Goal: Task Accomplishment & Management: Complete application form

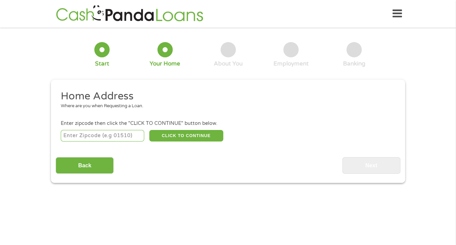
click at [115, 129] on li "Enter zipcode then click the "CLICK TO CONTINUE" button below. CLICK TO CONTINU…" at bounding box center [228, 131] width 344 height 23
click at [108, 134] on input "number" at bounding box center [103, 136] width 84 height 12
click at [83, 135] on input "number" at bounding box center [103, 136] width 84 height 12
type input "30135"
drag, startPoint x: 189, startPoint y: 138, endPoint x: 165, endPoint y: 98, distance: 46.2
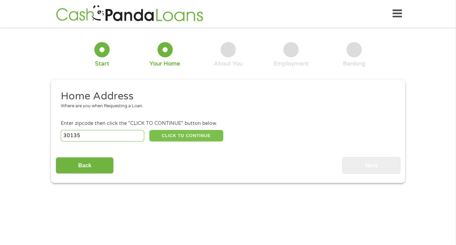
click at [189, 138] on button "CLICK TO CONTINUE" at bounding box center [186, 136] width 74 height 12
type input "30135"
type input "Douglasville"
select select "[US_STATE]"
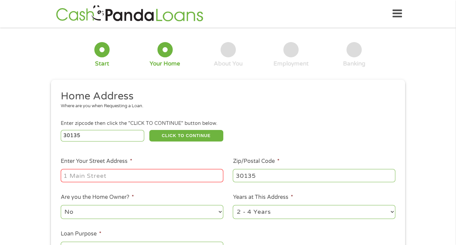
click at [98, 178] on input "Enter Your Street Address *" at bounding box center [142, 175] width 162 height 13
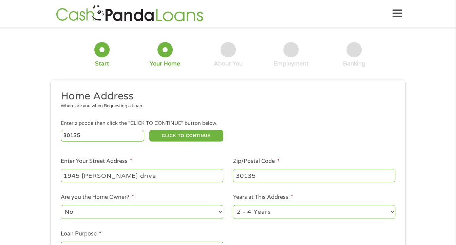
type input "1945 [PERSON_NAME] drive"
click at [395, 212] on li "Years at This Address * 1 Year or less 1 - 2 Years 2 - 4 Years Over 4 Years" at bounding box center [314, 206] width 172 height 27
select select "60months"
click at [233, 205] on select "1 Year or less 1 - 2 Years 2 - 4 Years Over 4 Years" at bounding box center [314, 212] width 162 height 14
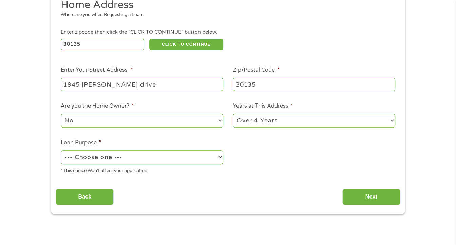
scroll to position [102, 0]
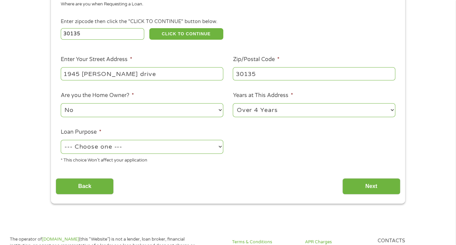
click at [217, 144] on select "--- Choose one --- Pay Bills Debt Consolidation Home Improvement Major Purchase…" at bounding box center [142, 147] width 162 height 14
select select "paybills"
click at [61, 140] on select "--- Choose one --- Pay Bills Debt Consolidation Home Improvement Major Purchase…" at bounding box center [142, 147] width 162 height 14
click at [369, 186] on input "Next" at bounding box center [371, 186] width 58 height 17
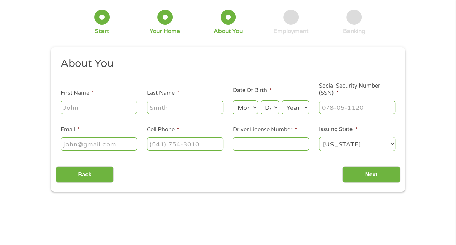
scroll to position [0, 0]
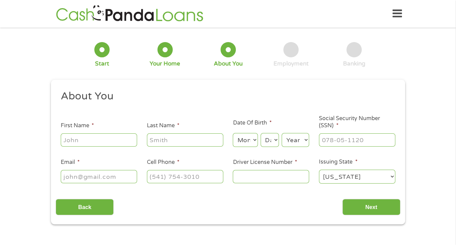
click at [132, 134] on input "First Name *" at bounding box center [99, 139] width 76 height 13
type input "[PERSON_NAME]"
type input "davidson"
select select "3"
select select "18"
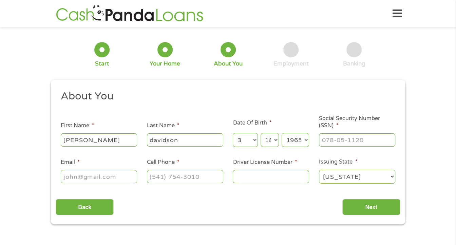
select select "1964"
type input "260-21-5161"
type input "[EMAIL_ADDRESS][DOMAIN_NAME]"
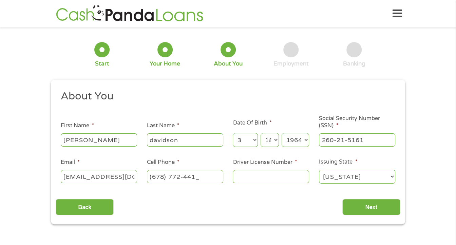
type input "[PHONE_NUMBER]"
